Goal: Find specific page/section

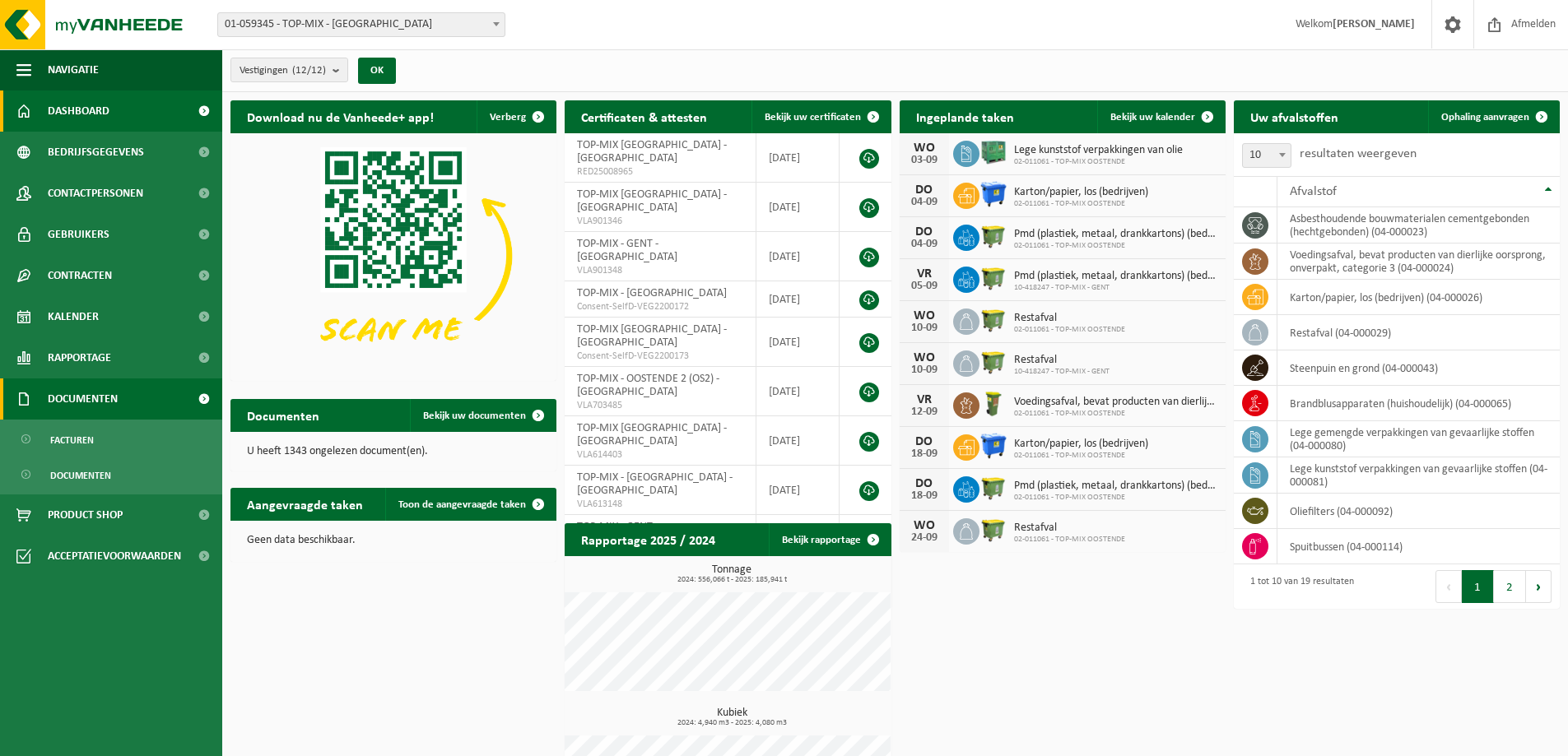
click at [55, 392] on span "Documenten" at bounding box center [83, 399] width 70 height 41
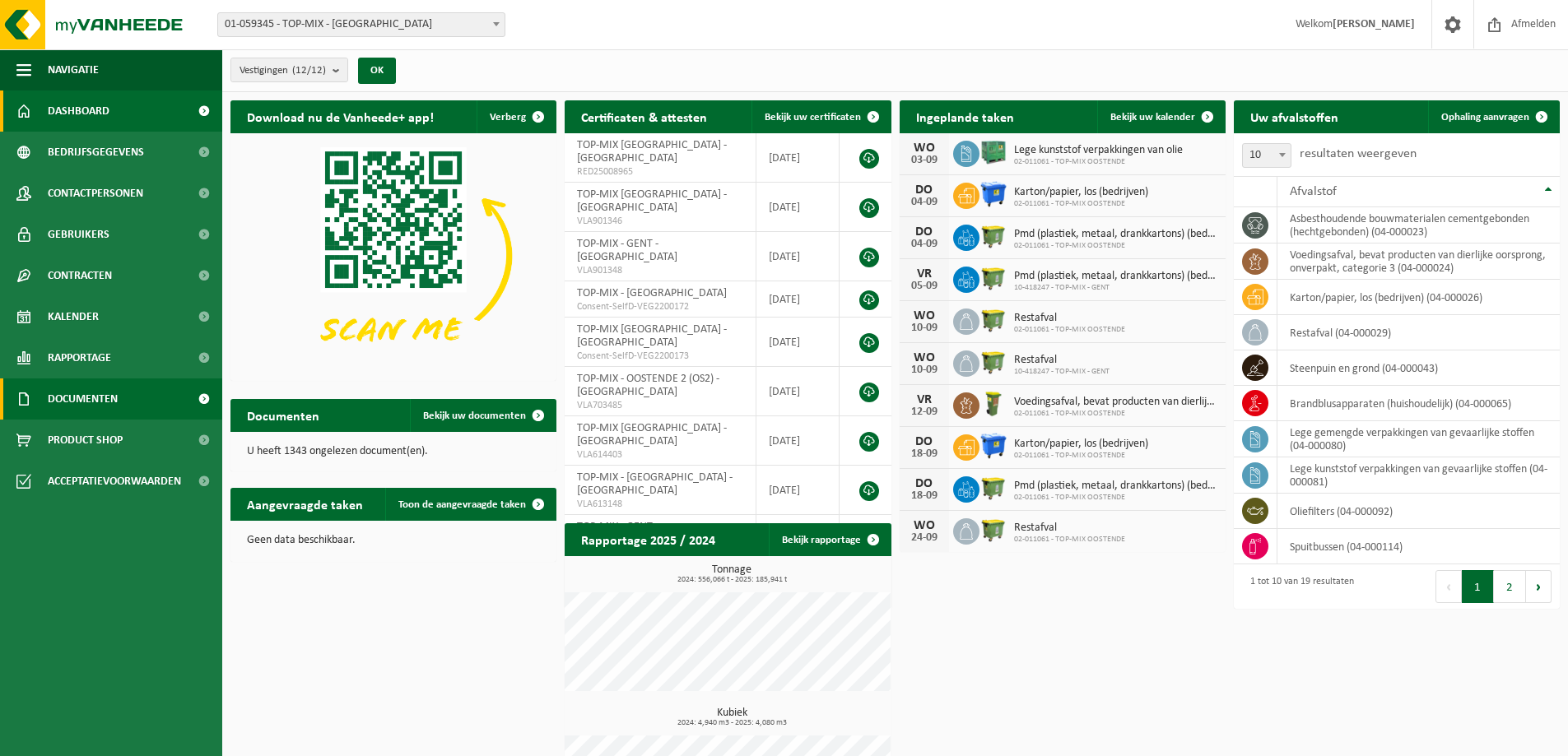
click at [25, 398] on span at bounding box center [23, 399] width 14 height 41
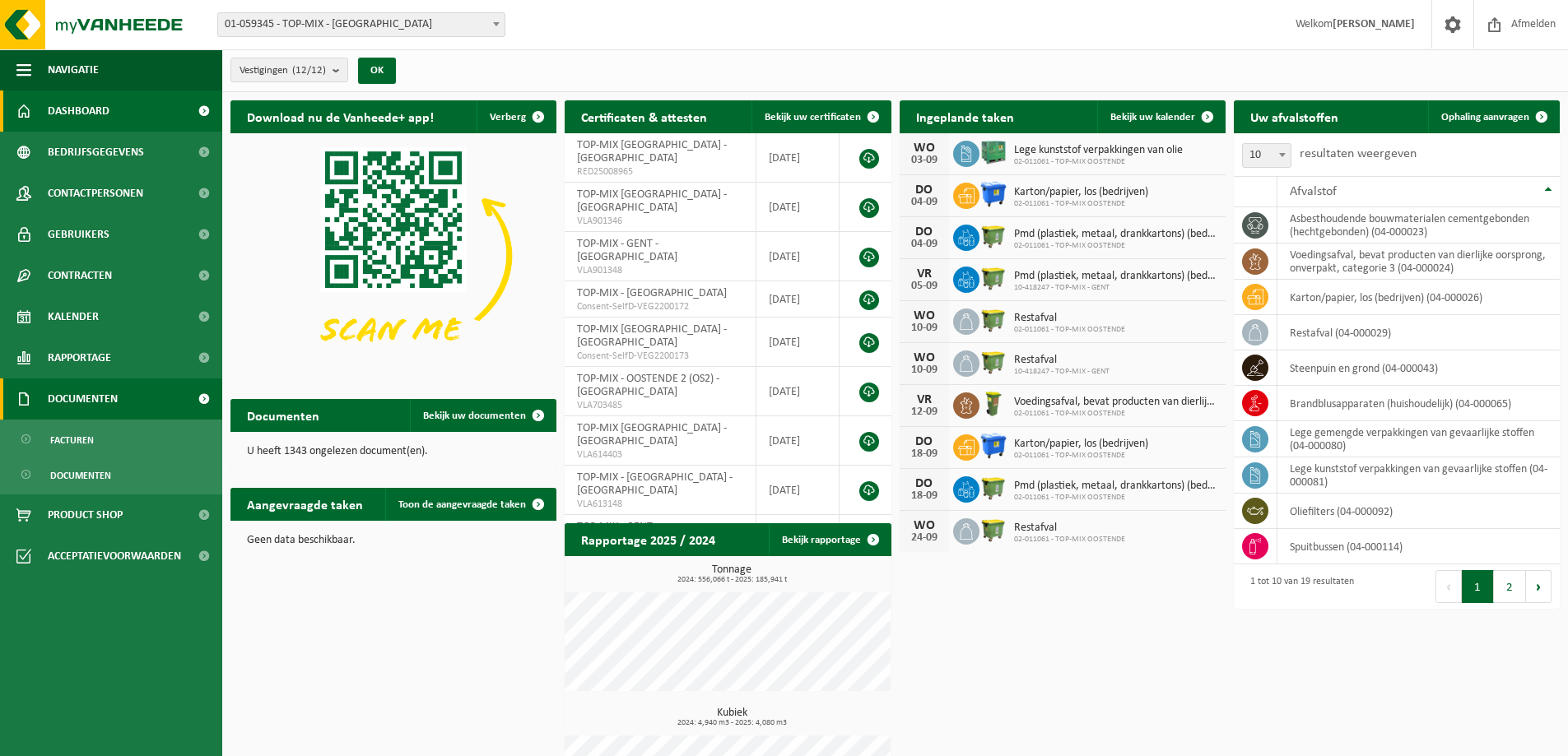
click at [25, 398] on span at bounding box center [23, 399] width 14 height 41
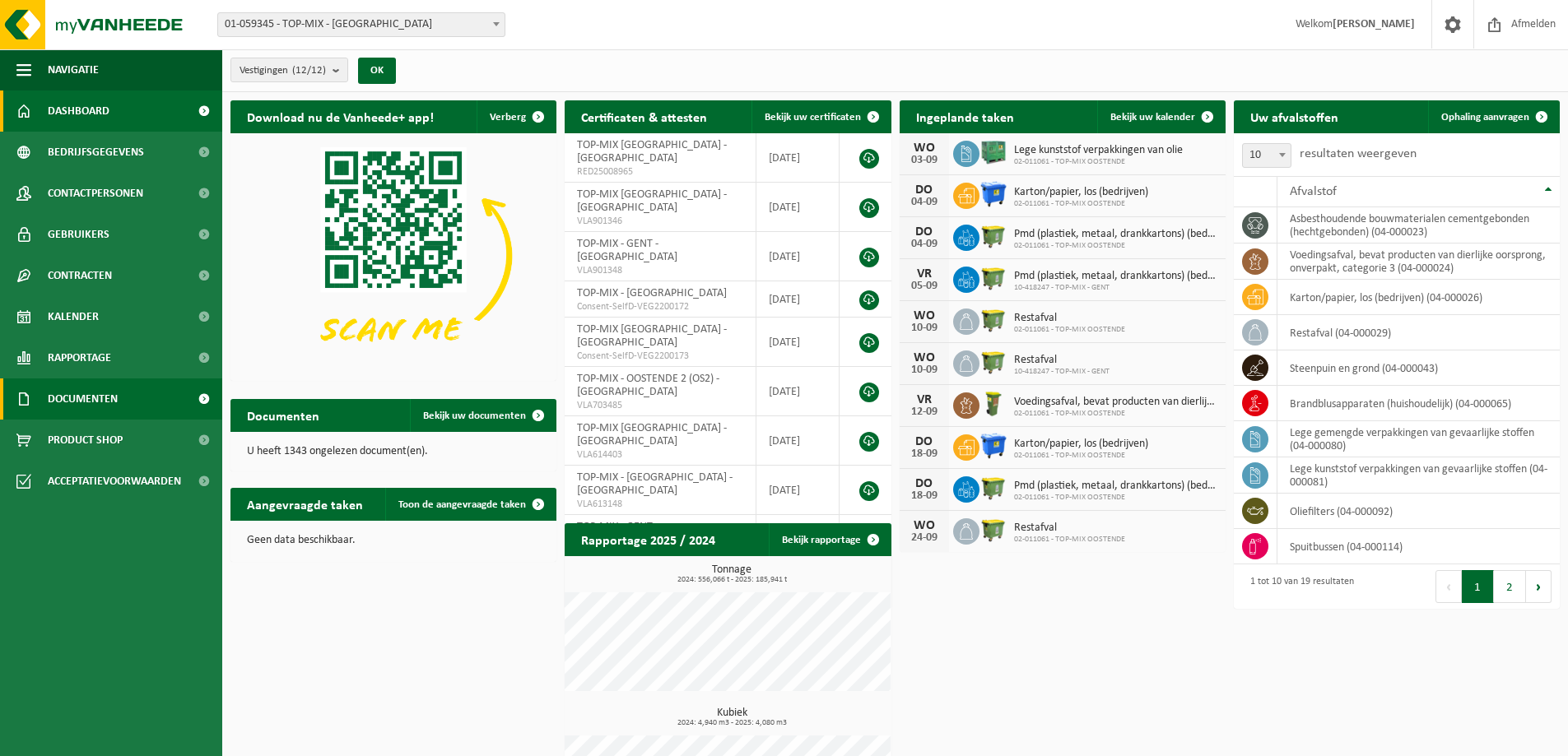
click at [25, 398] on span at bounding box center [23, 399] width 14 height 41
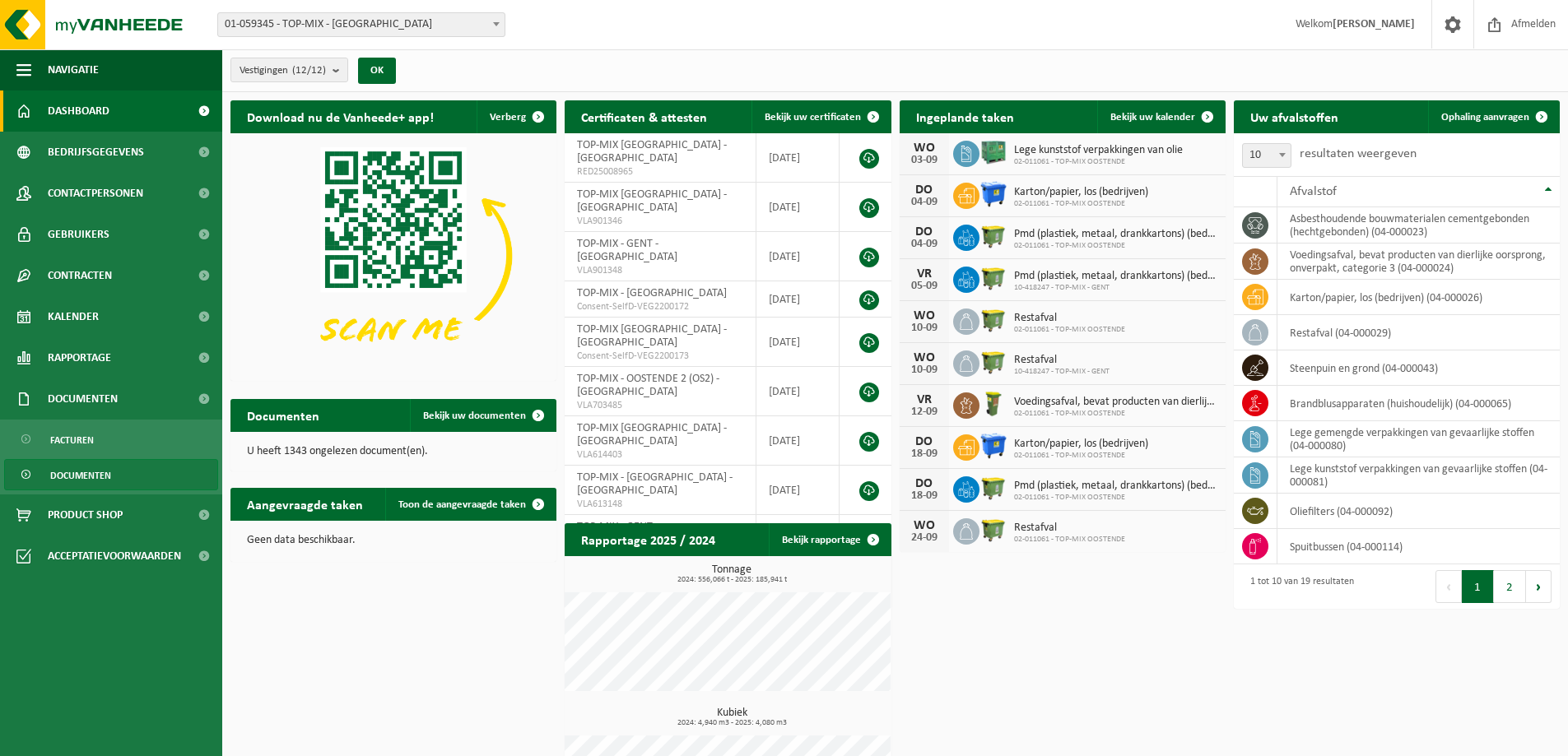
click at [27, 473] on span at bounding box center [26, 475] width 13 height 32
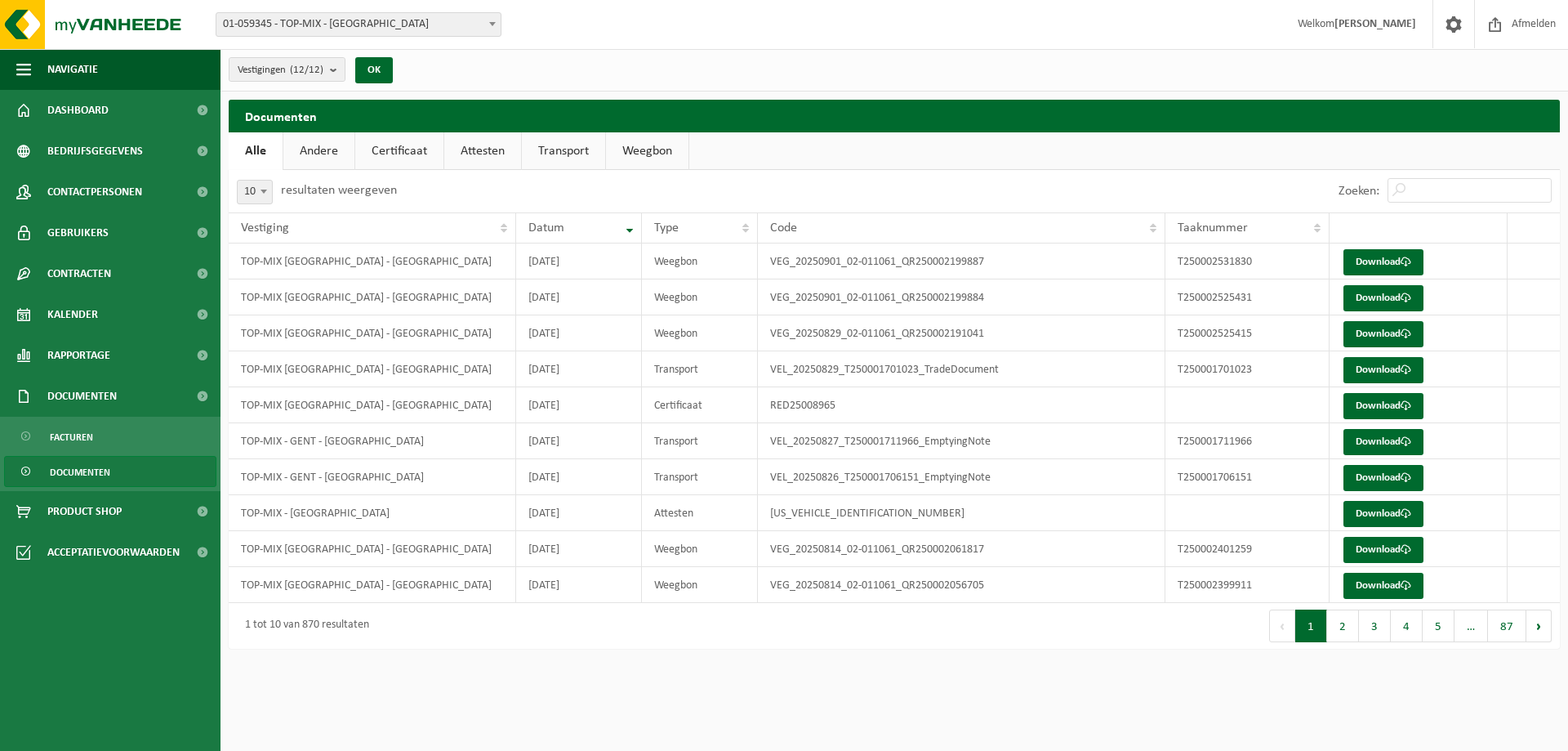
click at [641, 148] on link "Weegbon" at bounding box center [646, 151] width 82 height 37
